Goal: Information Seeking & Learning: Find specific fact

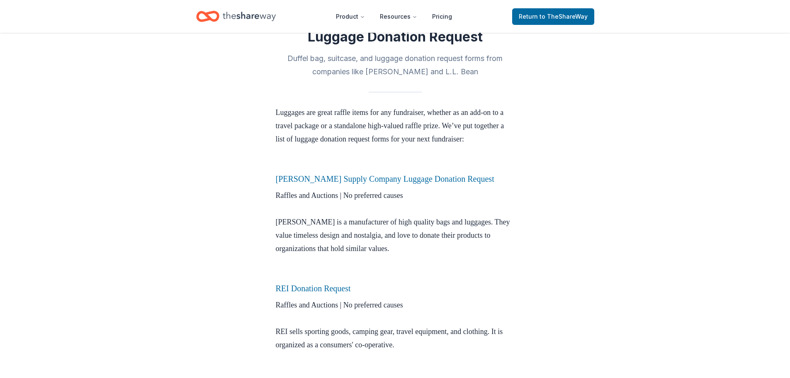
scroll to position [207, 0]
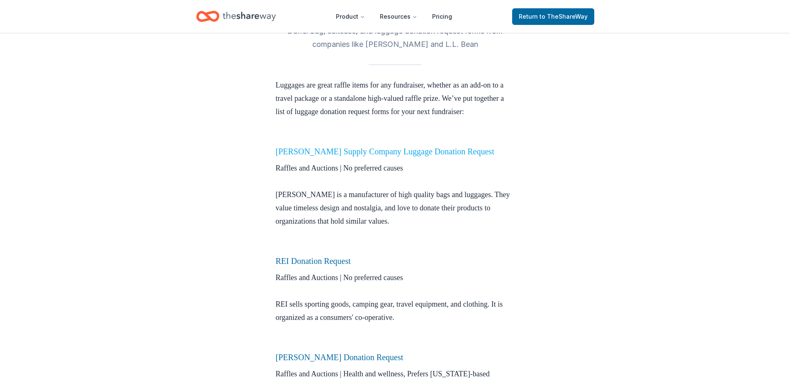
click at [318, 156] on link "Herschel Supply Company Luggage Donation Request" at bounding box center [385, 151] width 218 height 9
click at [366, 156] on link "Herschel Supply Company Luggage Donation Request" at bounding box center [385, 151] width 218 height 9
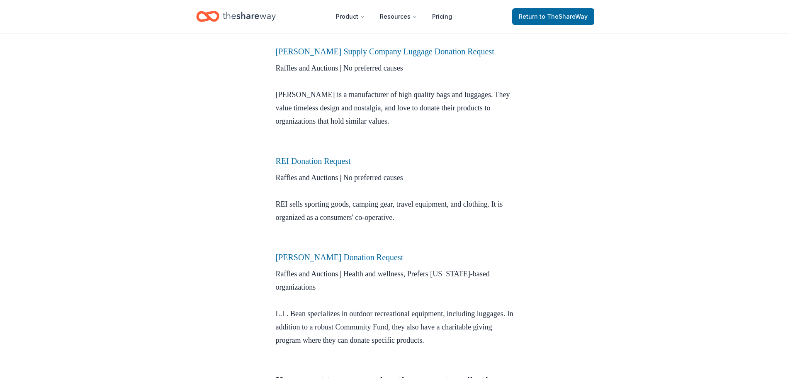
scroll to position [373, 0]
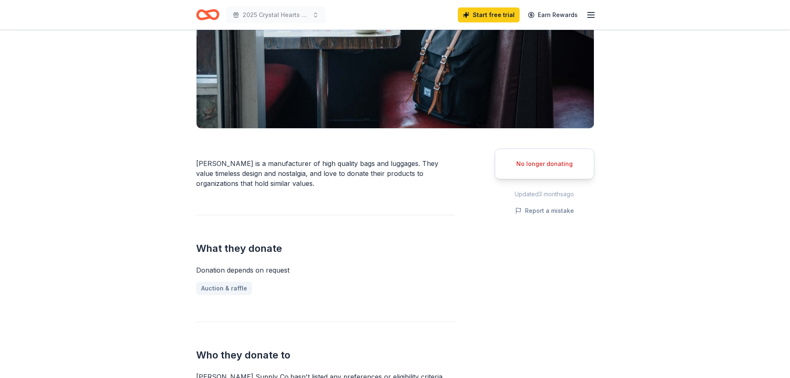
scroll to position [124, 0]
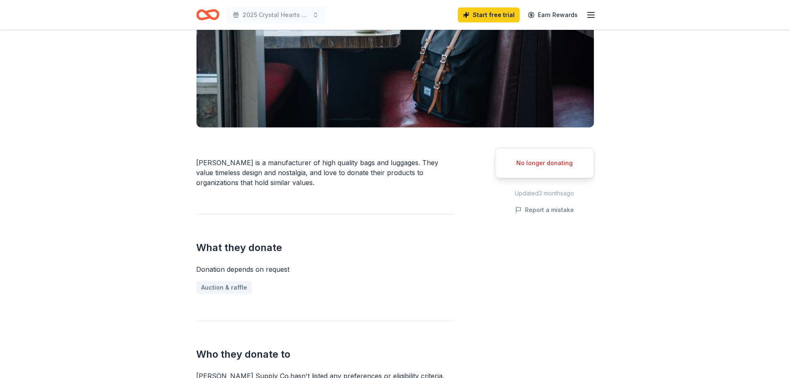
click at [560, 164] on div "No longer donating" at bounding box center [544, 163] width 79 height 10
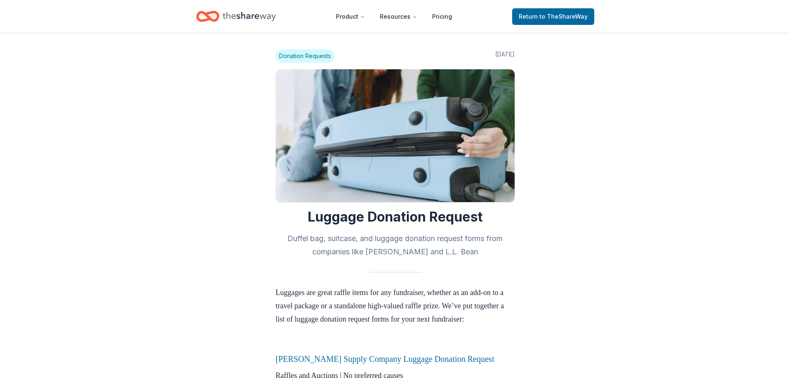
scroll to position [373, 0]
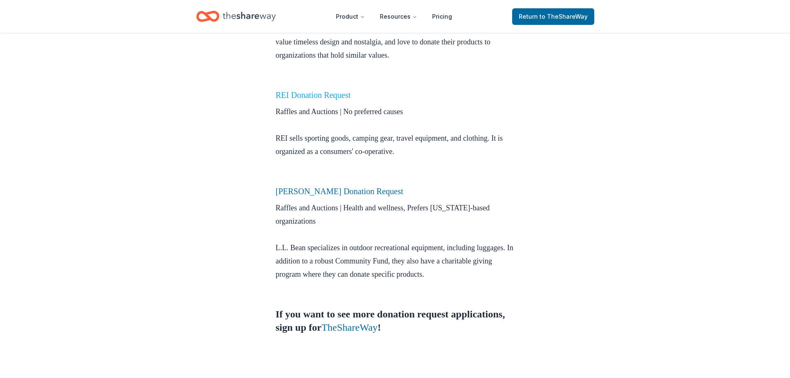
click at [315, 99] on link "REI Donation Request" at bounding box center [313, 94] width 75 height 9
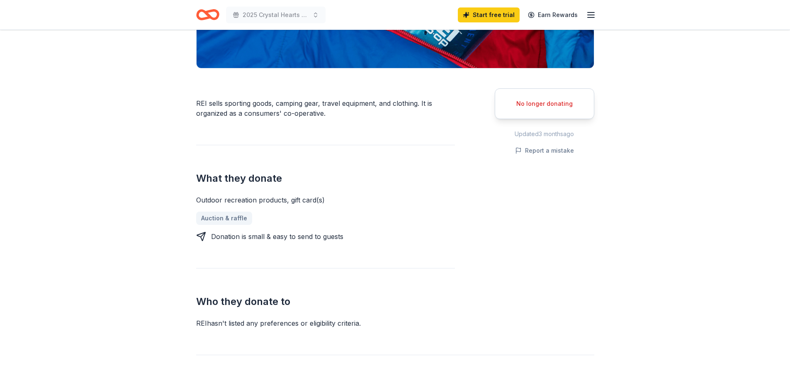
scroll to position [207, 0]
